Goal: Communication & Community: Answer question/provide support

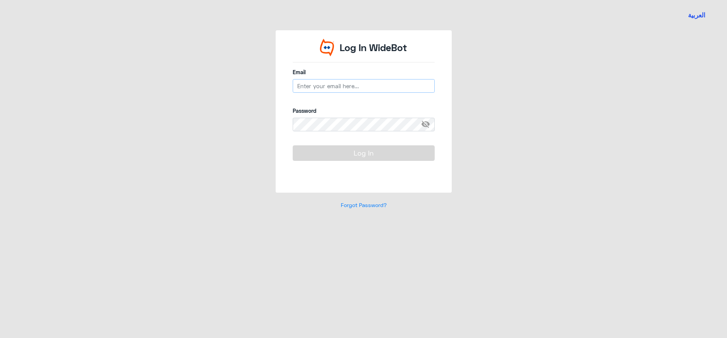
type input "[EMAIL_ADDRESS][DOMAIN_NAME]"
click at [325, 156] on button "Log In" at bounding box center [364, 152] width 142 height 15
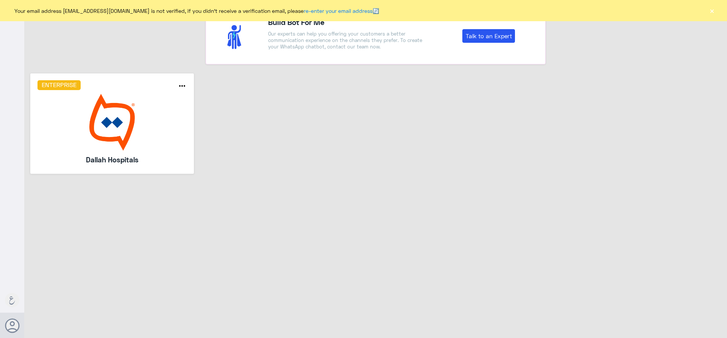
click at [712, 12] on button "×" at bounding box center [712, 11] width 8 height 8
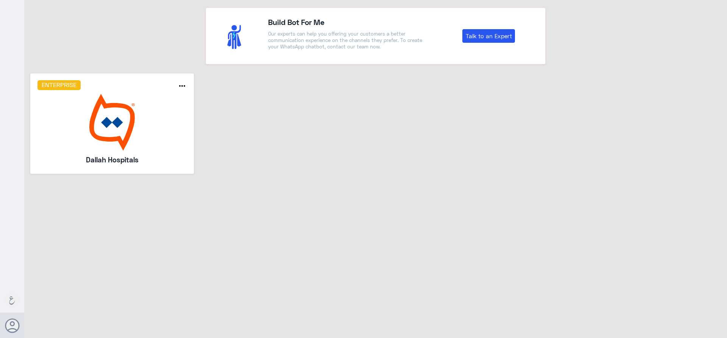
click at [157, 99] on img at bounding box center [111, 122] width 149 height 57
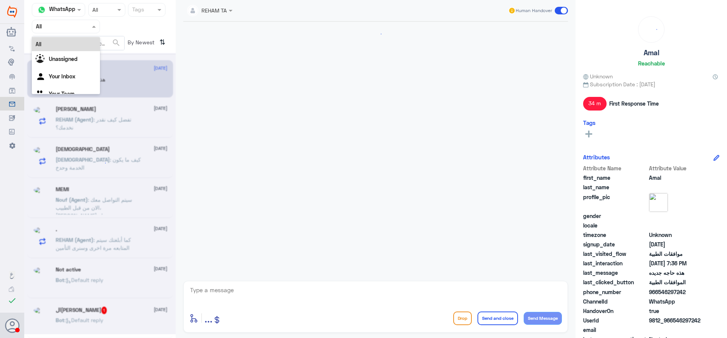
click at [85, 28] on div at bounding box center [65, 26] width 67 height 9
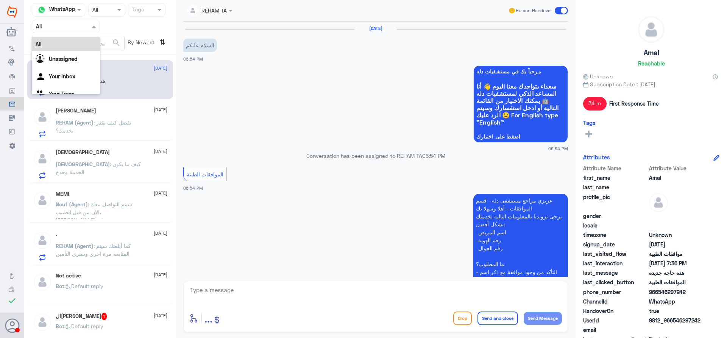
scroll to position [271, 0]
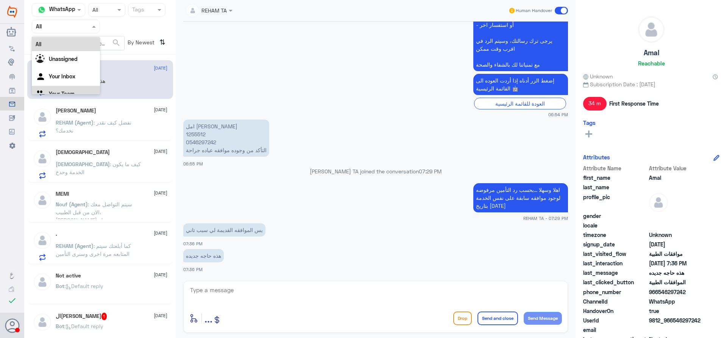
click at [78, 89] on div "Your Team" at bounding box center [66, 94] width 68 height 17
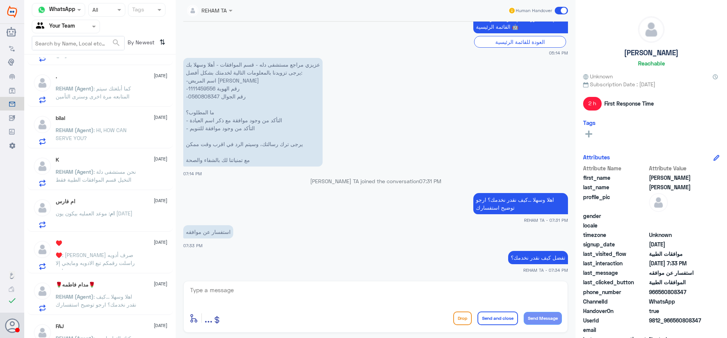
scroll to position [114, 0]
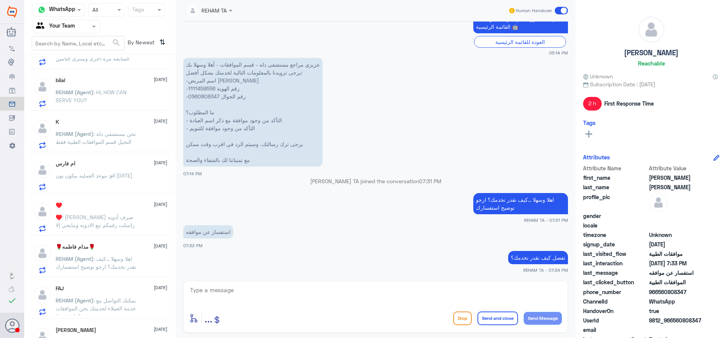
click at [110, 222] on span ": [PERSON_NAME] صرف أدويه راسلت رقمكم تبع الادويه ومايجي إلا صح واحد" at bounding box center [95, 225] width 79 height 22
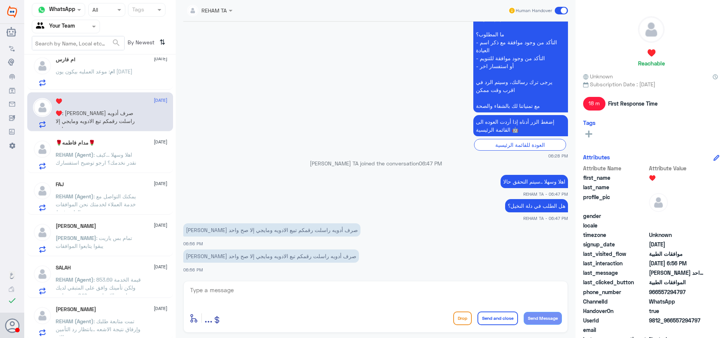
scroll to position [265, 0]
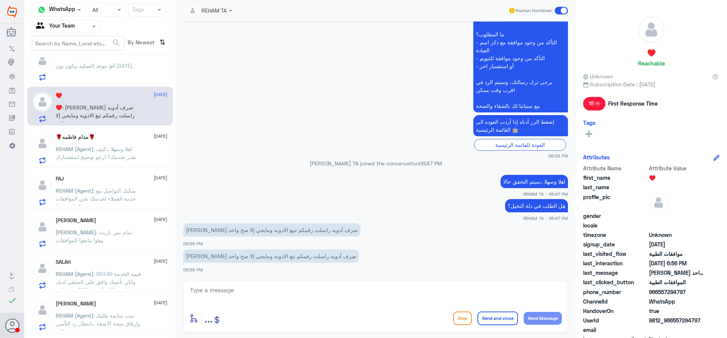
click at [112, 237] on p "[PERSON_NAME] : تمام بس ياريت يبقوا يتابعوا الموافقات" at bounding box center [98, 237] width 85 height 19
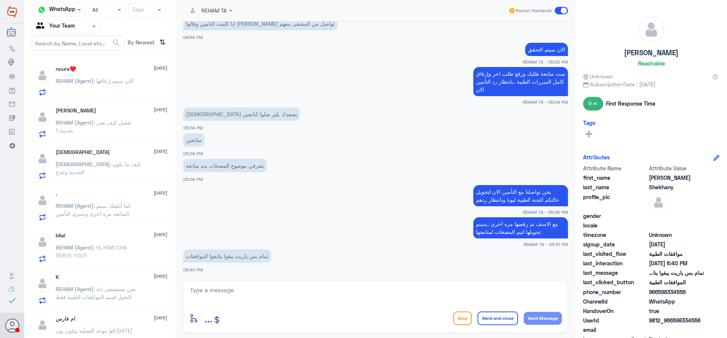
click at [96, 153] on div "[DEMOGRAPHIC_DATA] [DATE]" at bounding box center [112, 152] width 112 height 6
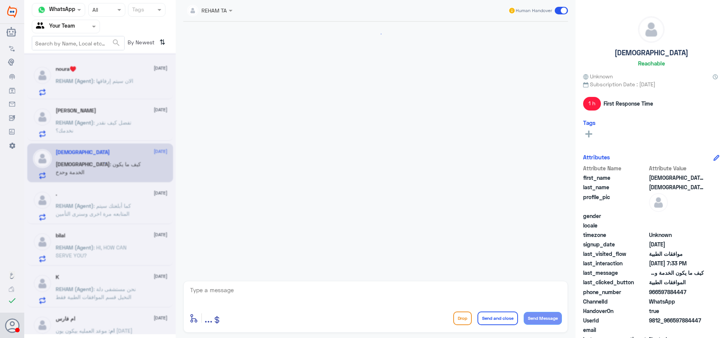
scroll to position [659, 0]
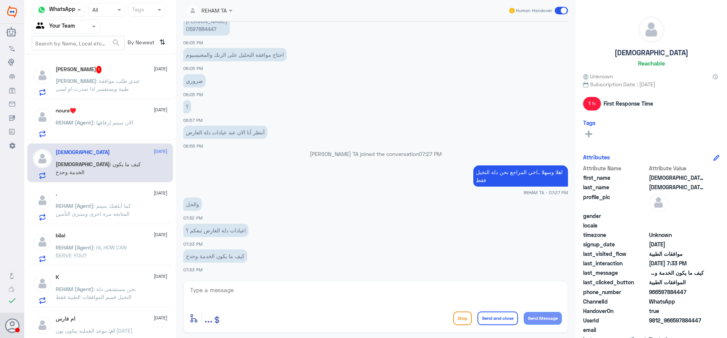
click at [104, 92] on span ": عندي طلب موافقة طبية وبستفسر اذا صدرت او لسى" at bounding box center [98, 85] width 84 height 14
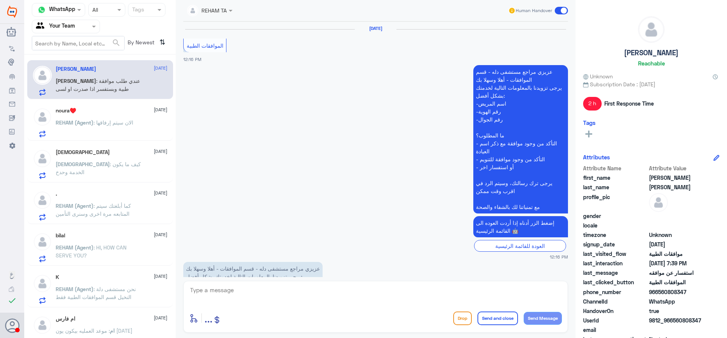
scroll to position [917, 0]
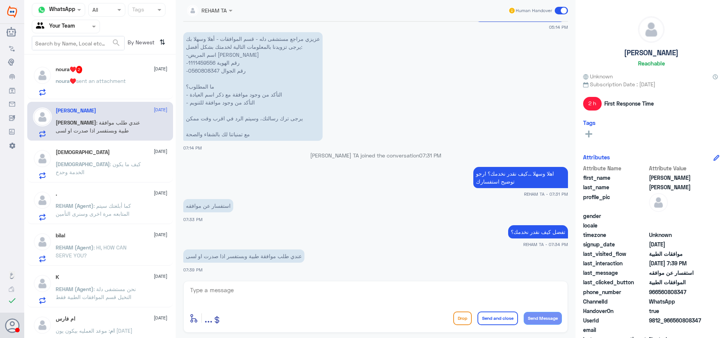
click at [84, 80] on span "sent an attachment" at bounding box center [101, 81] width 50 height 6
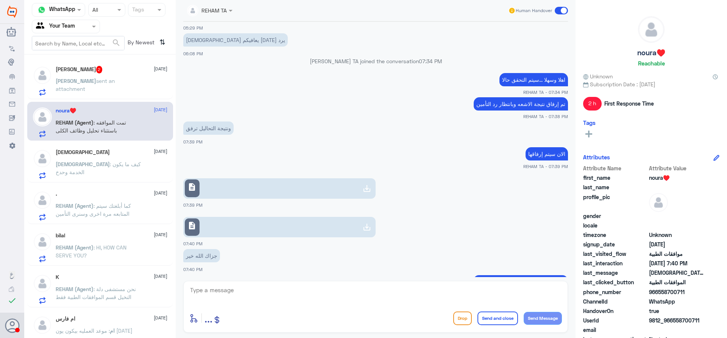
scroll to position [685, 0]
